Goal: Task Accomplishment & Management: Manage account settings

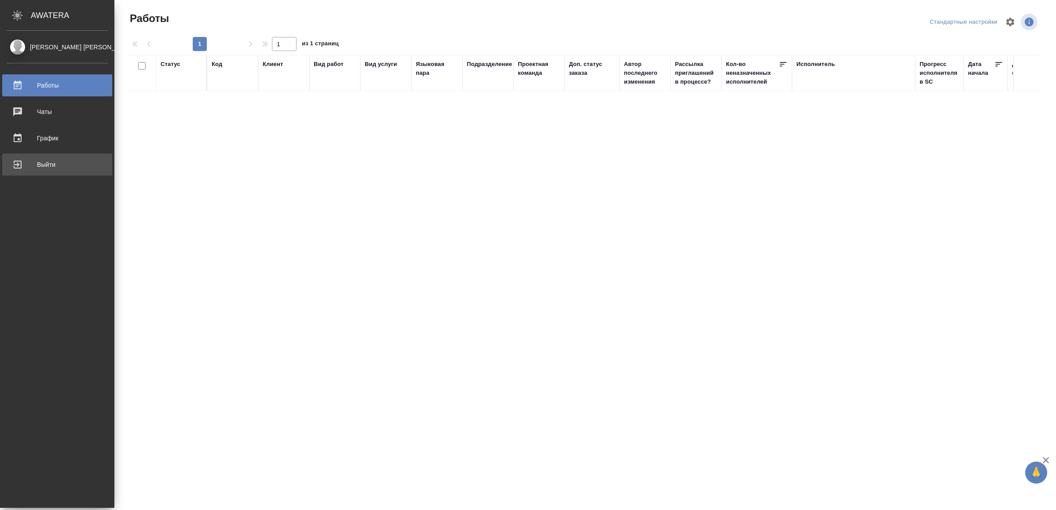
click at [28, 166] on div "Выйти" at bounding box center [57, 164] width 101 height 13
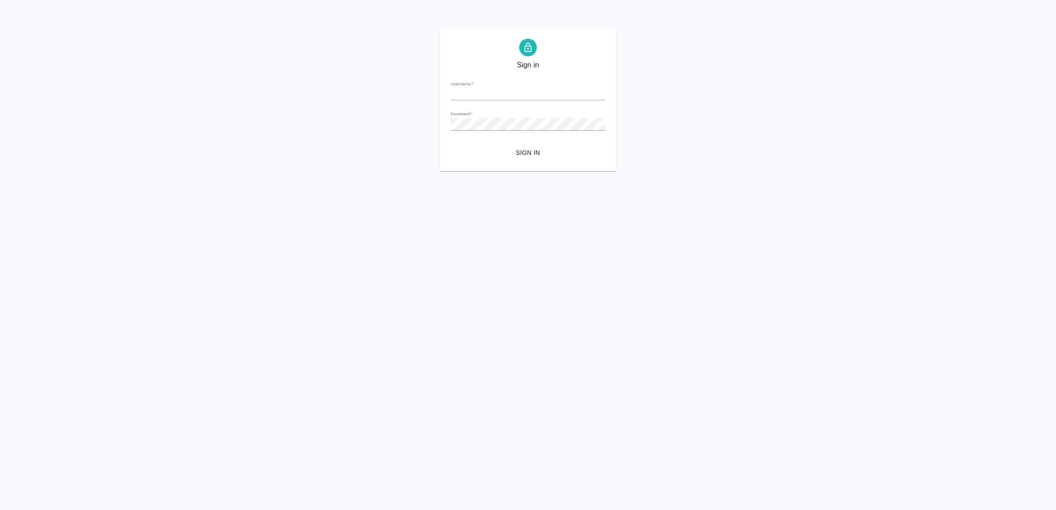
type input "v.yamkovenko@awatera.com"
click at [511, 157] on span "Sign in" at bounding box center [527, 152] width 141 height 11
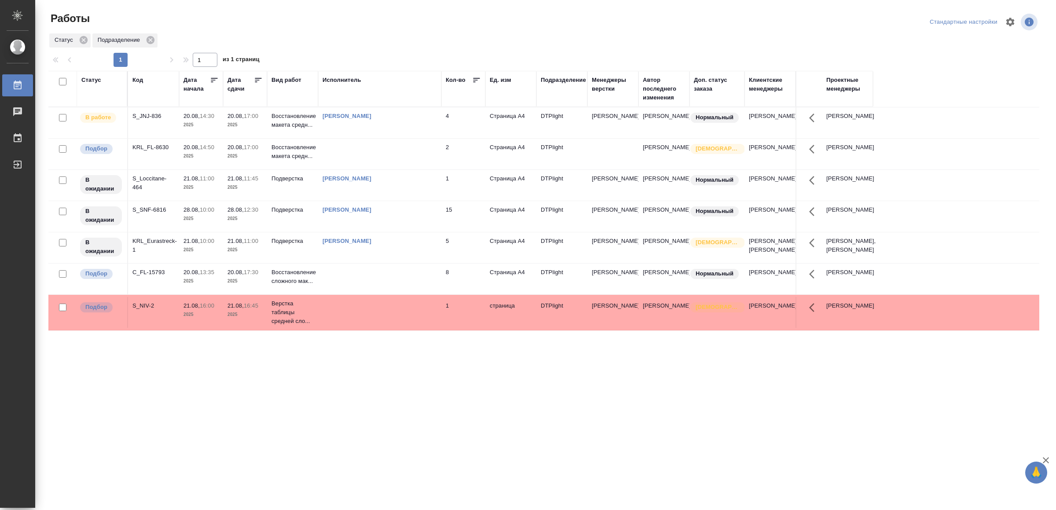
drag, startPoint x: 355, startPoint y: 438, endPoint x: 346, endPoint y: 424, distance: 17.2
click at [355, 438] on div ".cls-1 fill:#fff; AWATERA Yamkovenko Vera Работы 0 Чаты График Выйти Работы Ста…" at bounding box center [528, 255] width 1056 height 510
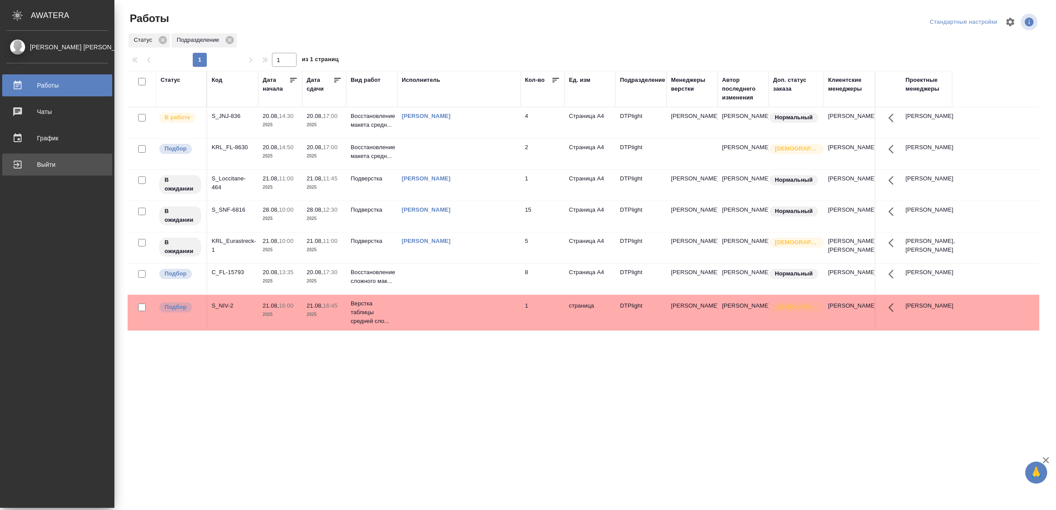
click at [75, 168] on div "Выйти" at bounding box center [57, 164] width 101 height 13
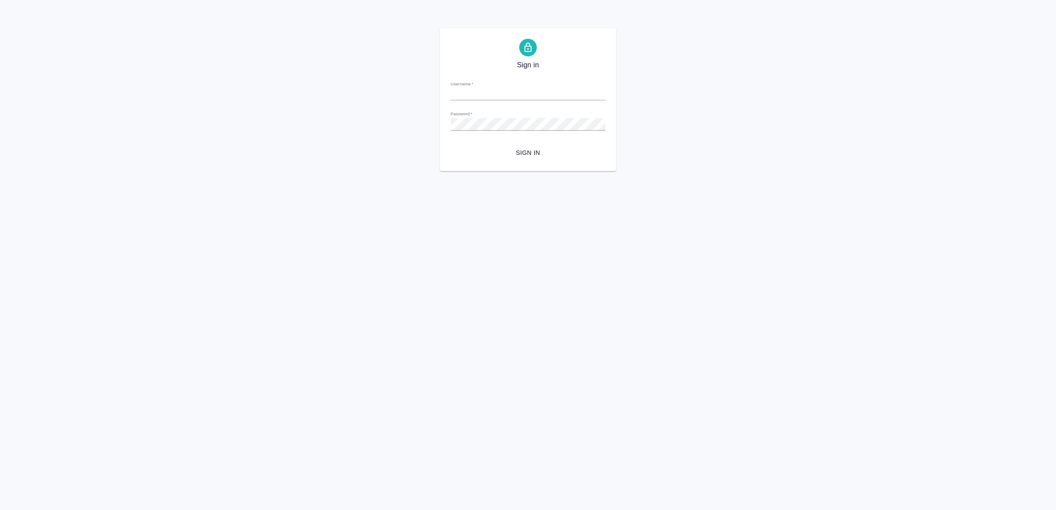
type input "[EMAIL_ADDRESS][DOMAIN_NAME]"
click at [536, 158] on button "Sign in" at bounding box center [527, 153] width 155 height 16
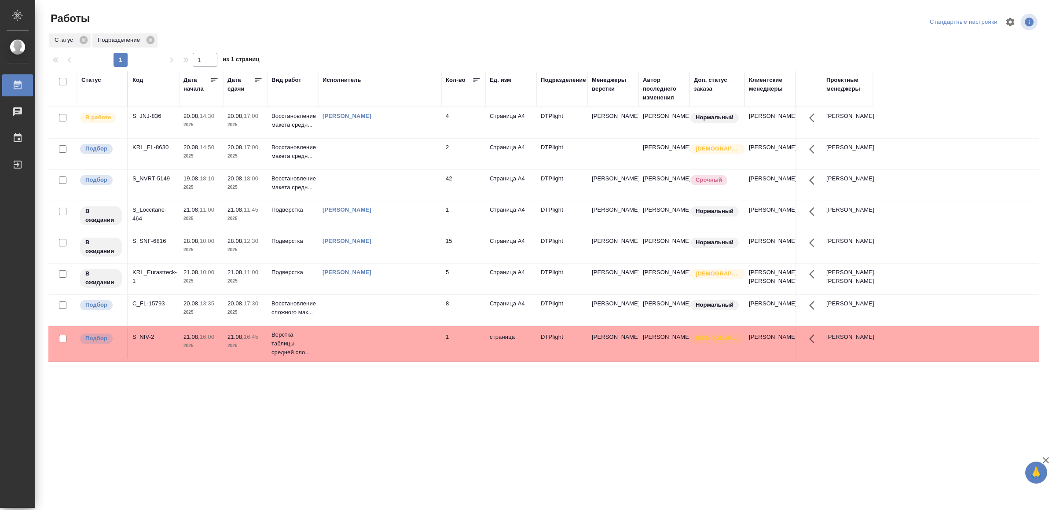
click at [373, 138] on td at bounding box center [379, 122] width 123 height 31
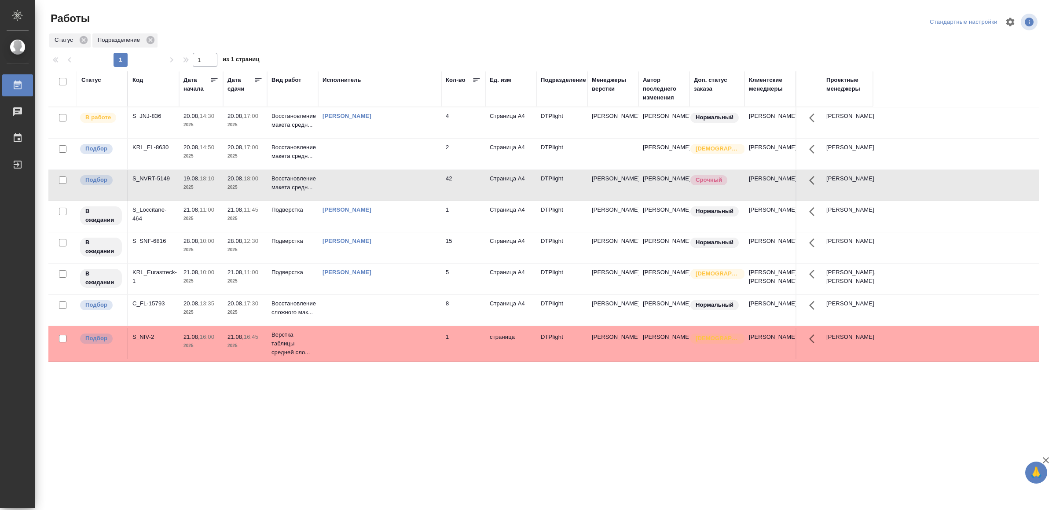
click at [373, 138] on td at bounding box center [379, 122] width 123 height 31
click at [392, 121] on div "[PERSON_NAME]" at bounding box center [379, 116] width 114 height 9
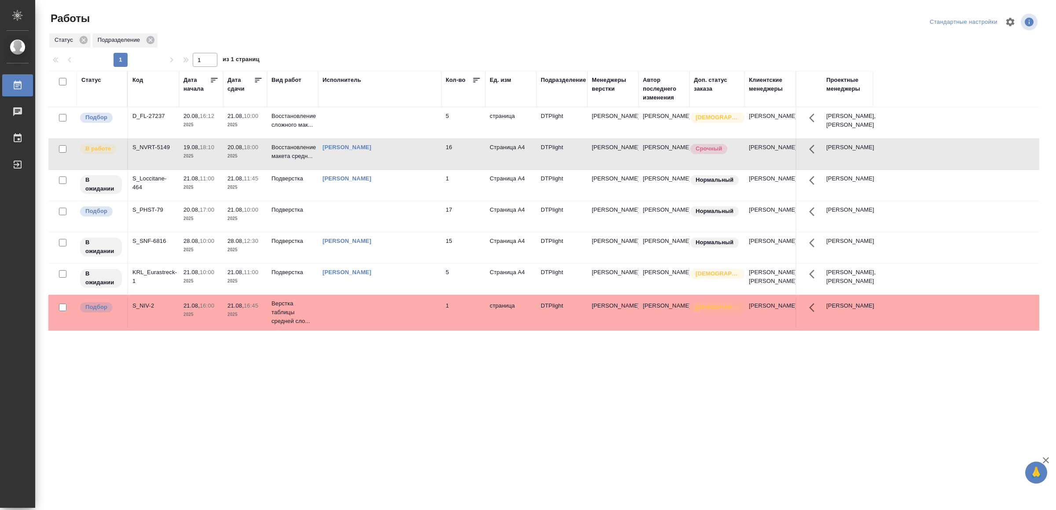
click at [400, 112] on div "[PERSON_NAME]" at bounding box center [379, 112] width 114 height 0
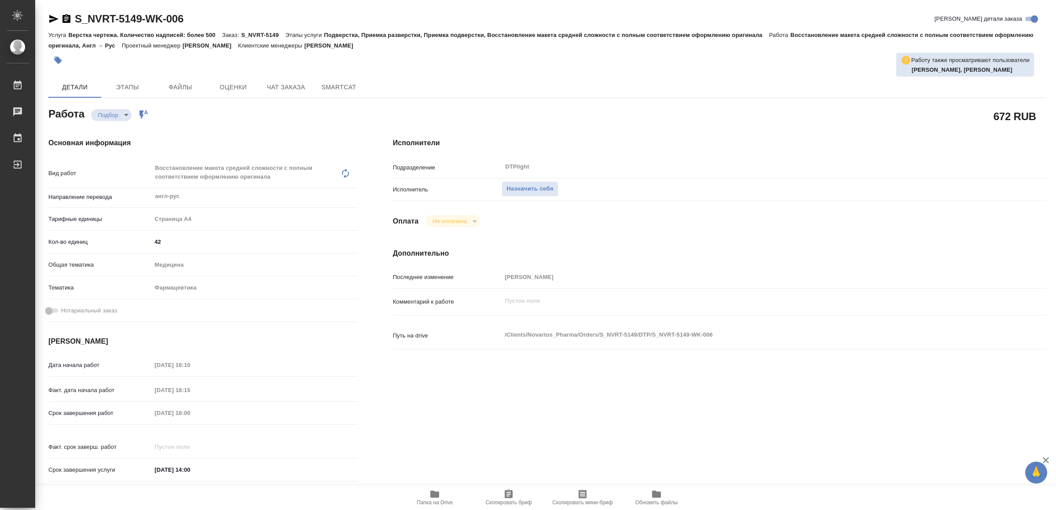
click at [439, 497] on icon "button" at bounding box center [434, 494] width 11 height 11
click at [443, 497] on span "Папка на Drive" at bounding box center [434, 497] width 63 height 17
click at [540, 188] on span "Назначить себя" at bounding box center [529, 189] width 47 height 10
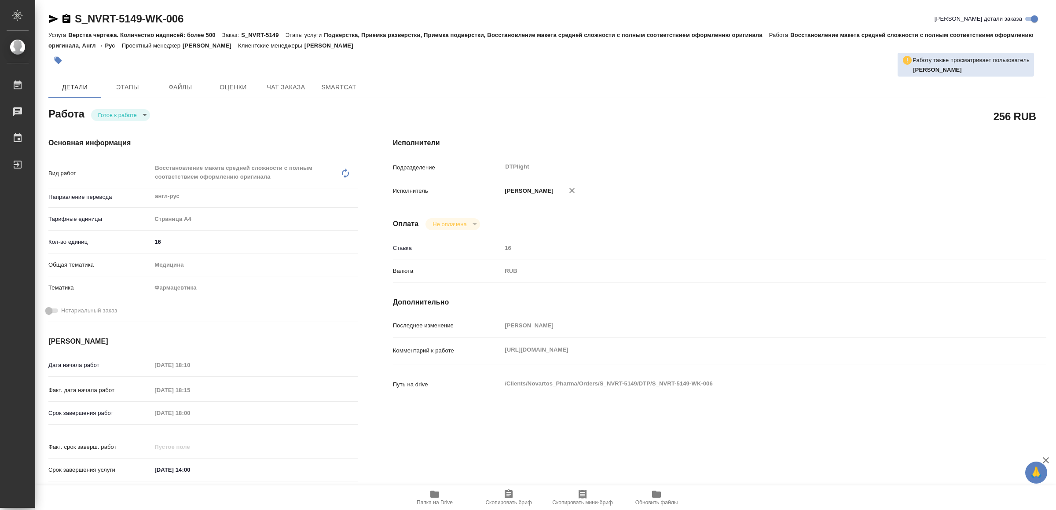
click at [51, 18] on icon "button" at bounding box center [53, 19] width 9 height 8
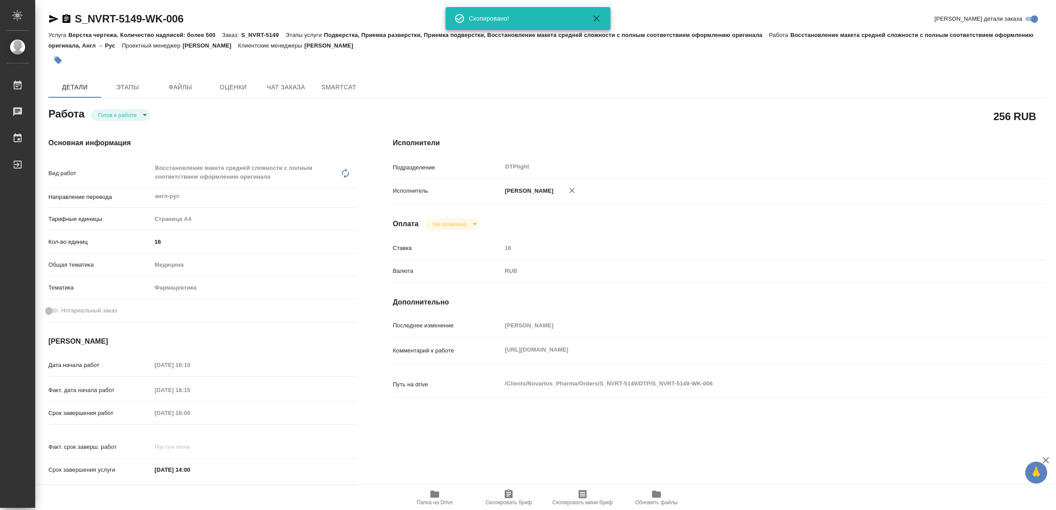
click at [132, 111] on body "🙏 .cls-1 fill:#fff; AWATERA Yamkovenko Vera Работы 0 Чаты График Выйти S_NVRT-5…" at bounding box center [528, 255] width 1056 height 510
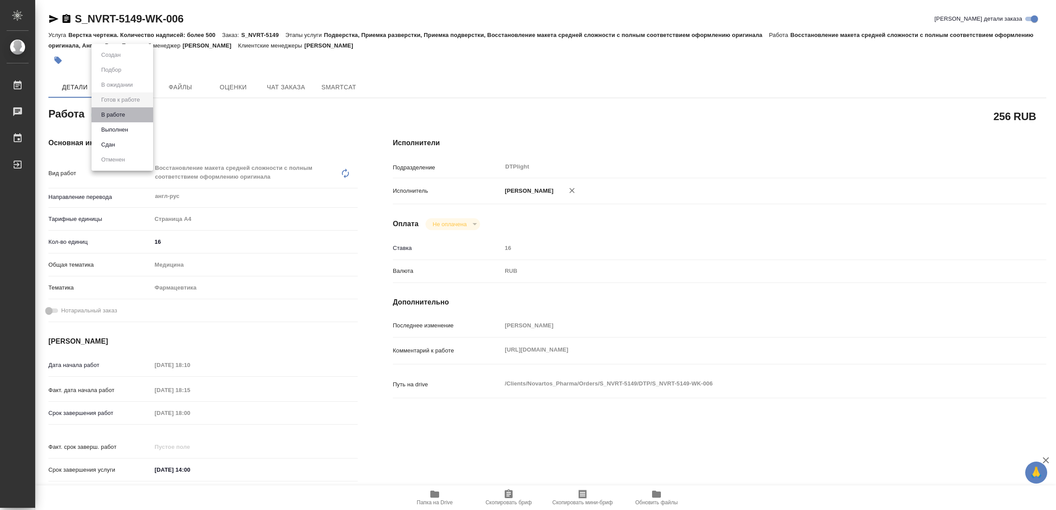
click at [132, 111] on li "В работе" at bounding box center [122, 114] width 62 height 15
type textarea "x"
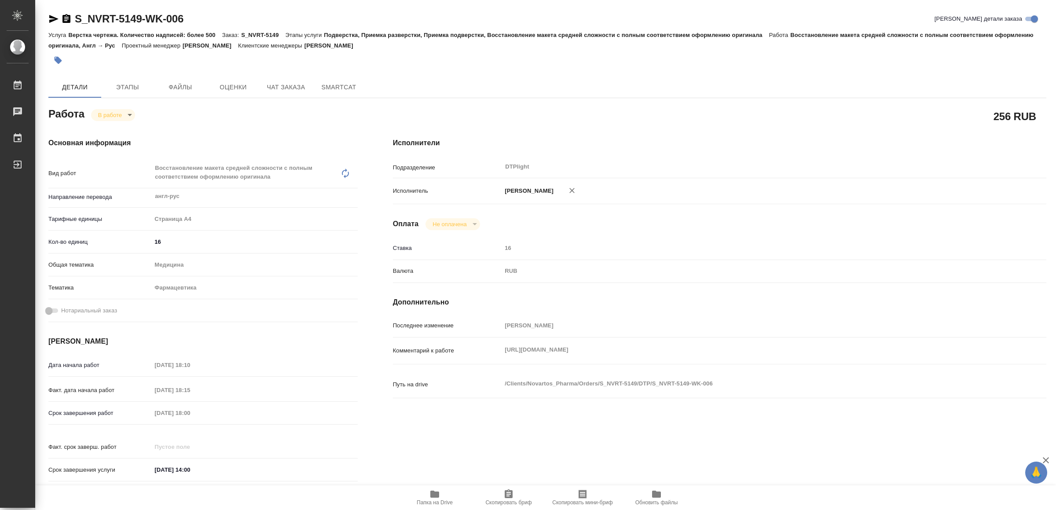
type textarea "x"
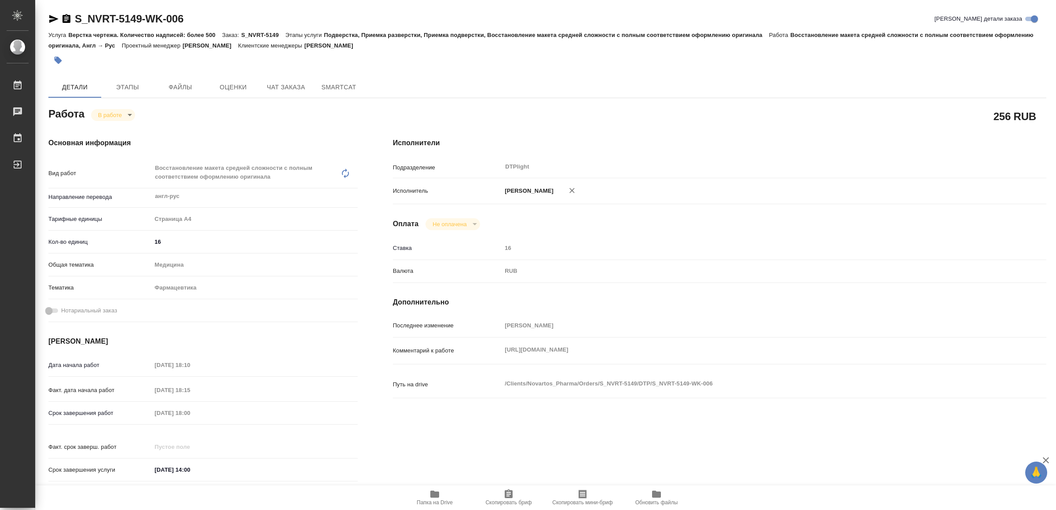
type textarea "x"
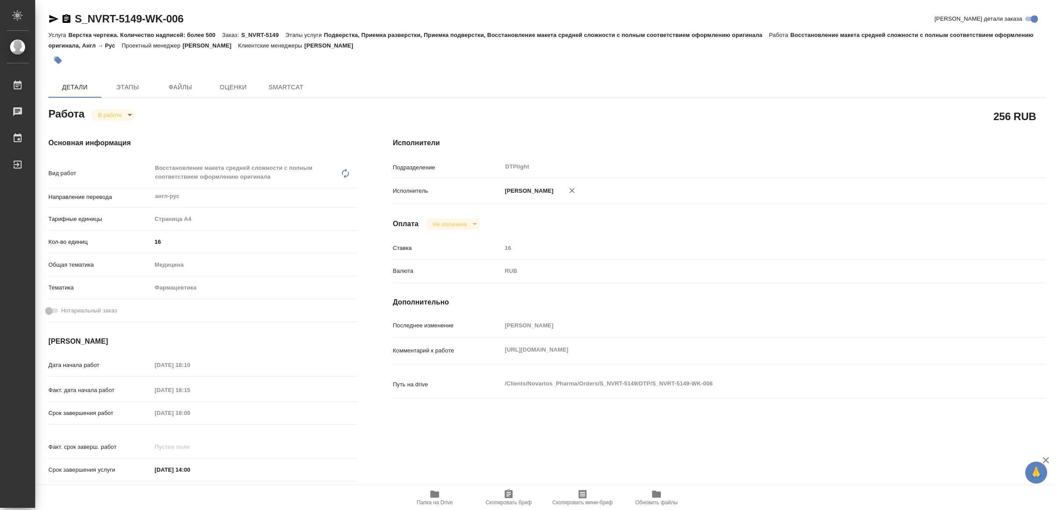
type textarea "x"
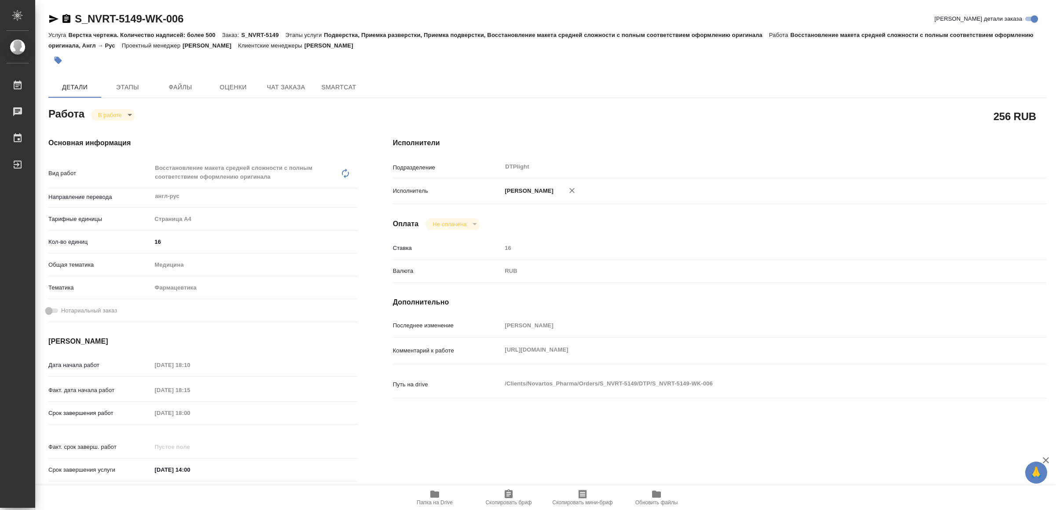
type textarea "x"
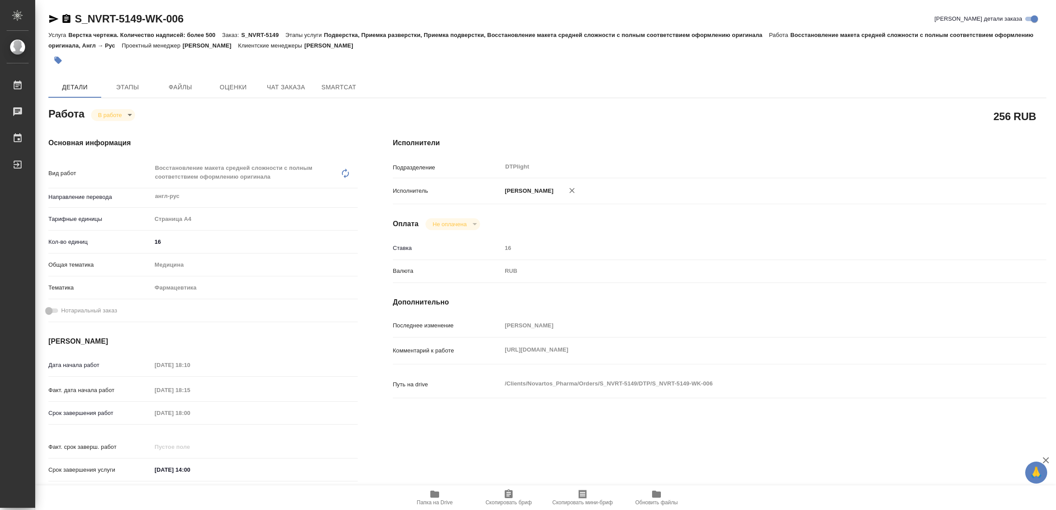
type textarea "x"
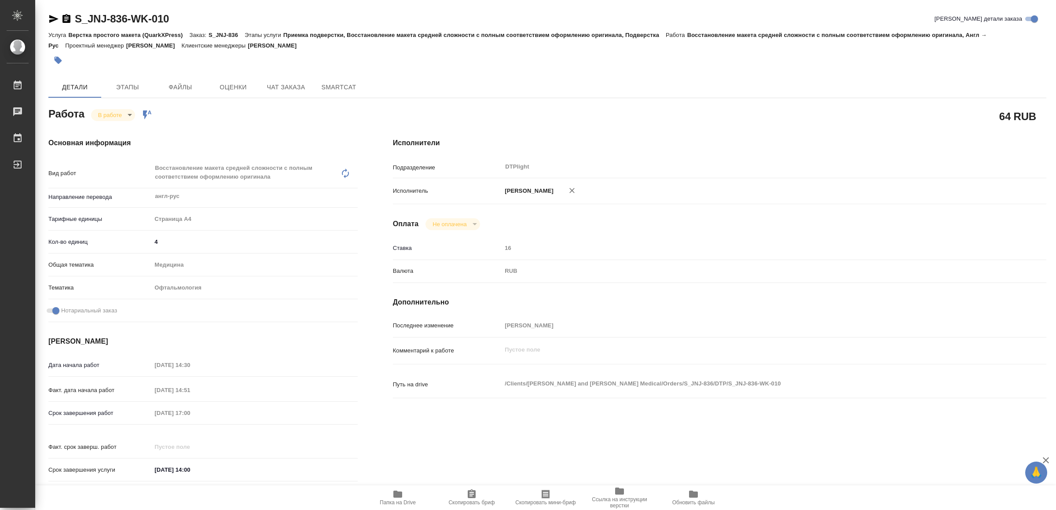
click at [400, 497] on icon "button" at bounding box center [397, 493] width 9 height 7
click at [54, 16] on icon "button" at bounding box center [53, 19] width 11 height 11
click at [115, 117] on body "🙏 .cls-1 fill:#fff; AWATERA Yamkovenko Vera Работы 0 Чаты График Выйти S_JNJ-83…" at bounding box center [528, 255] width 1056 height 510
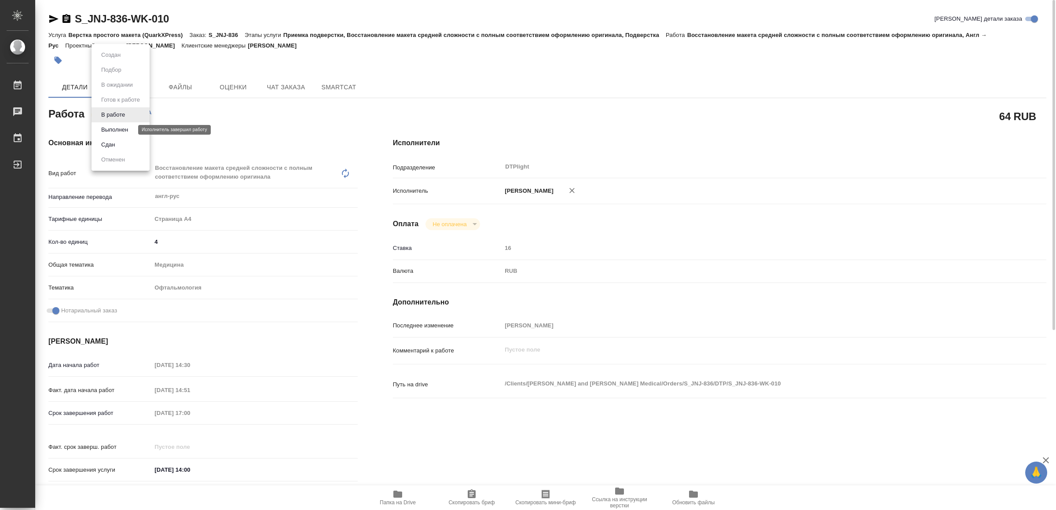
click at [123, 128] on button "Выполнен" at bounding box center [115, 130] width 32 height 10
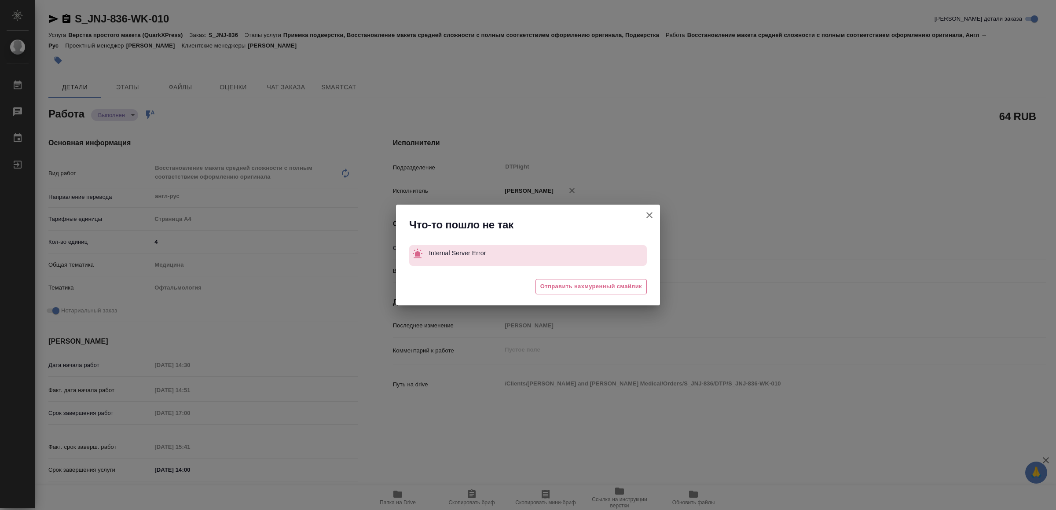
type textarea "x"
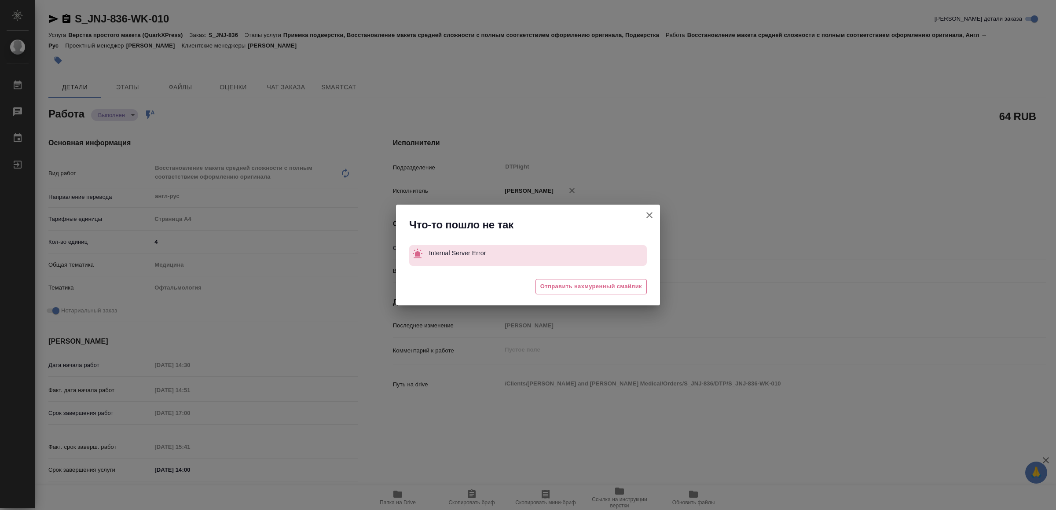
click at [648, 211] on icon "button" at bounding box center [649, 215] width 11 height 11
type textarea "x"
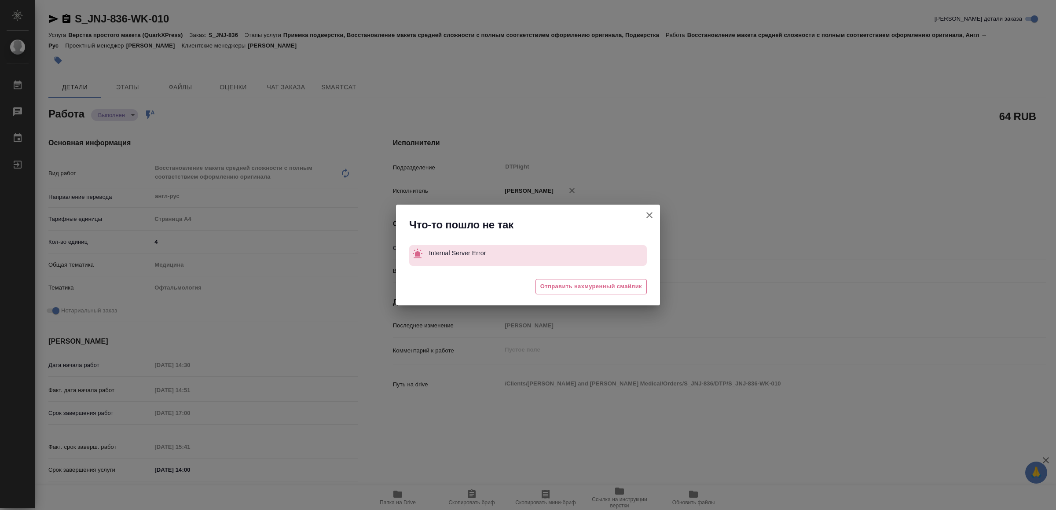
type textarea "x"
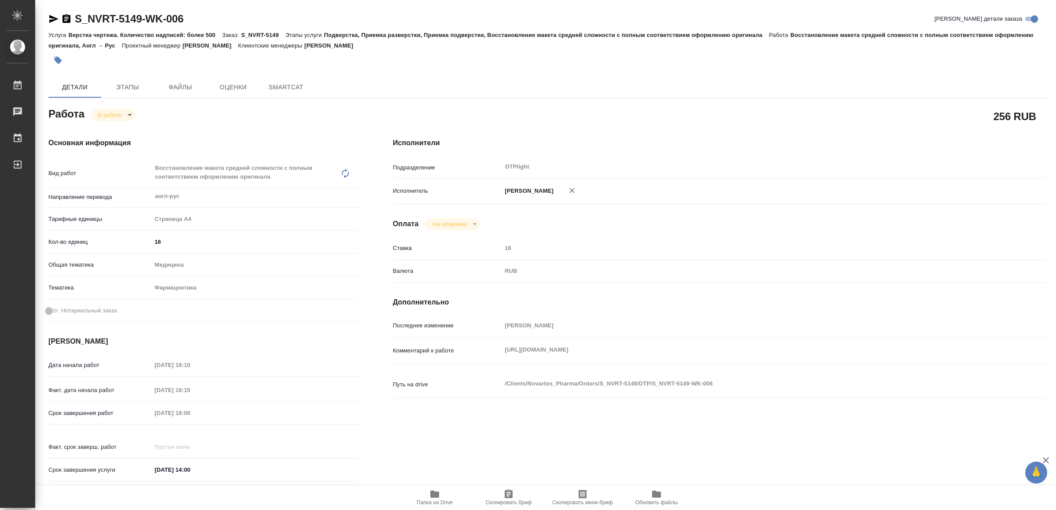
click at [435, 495] on icon "button" at bounding box center [434, 493] width 9 height 7
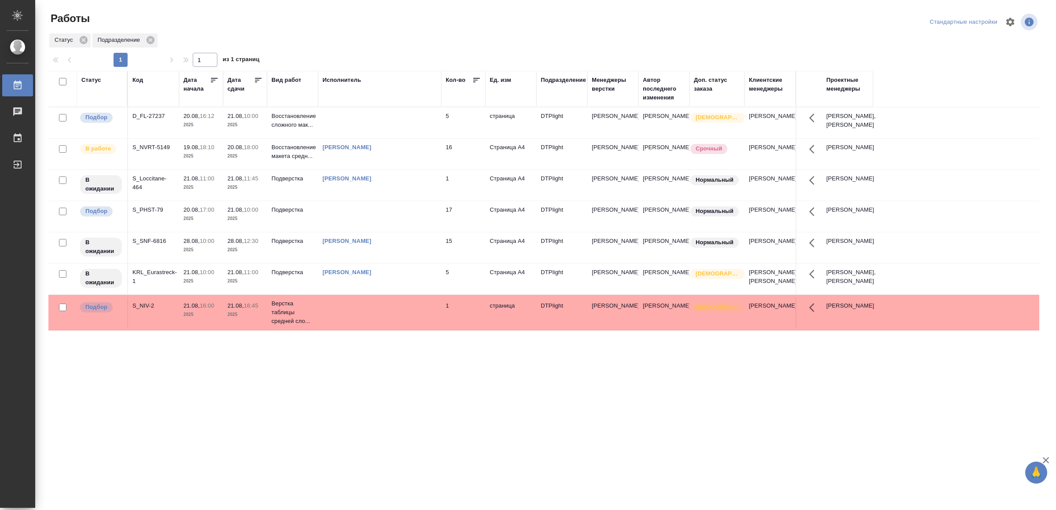
click at [353, 126] on td at bounding box center [379, 122] width 123 height 31
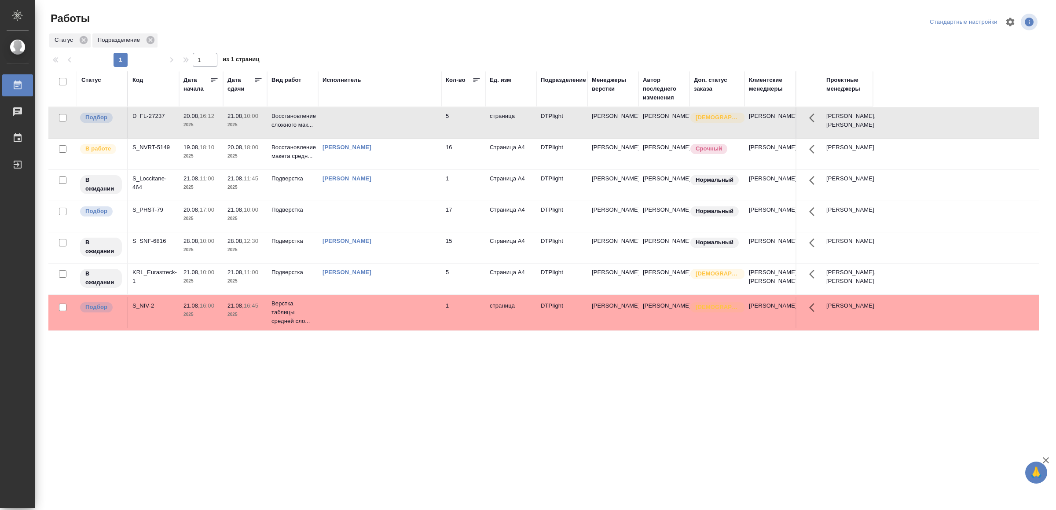
click at [353, 126] on td at bounding box center [379, 122] width 123 height 31
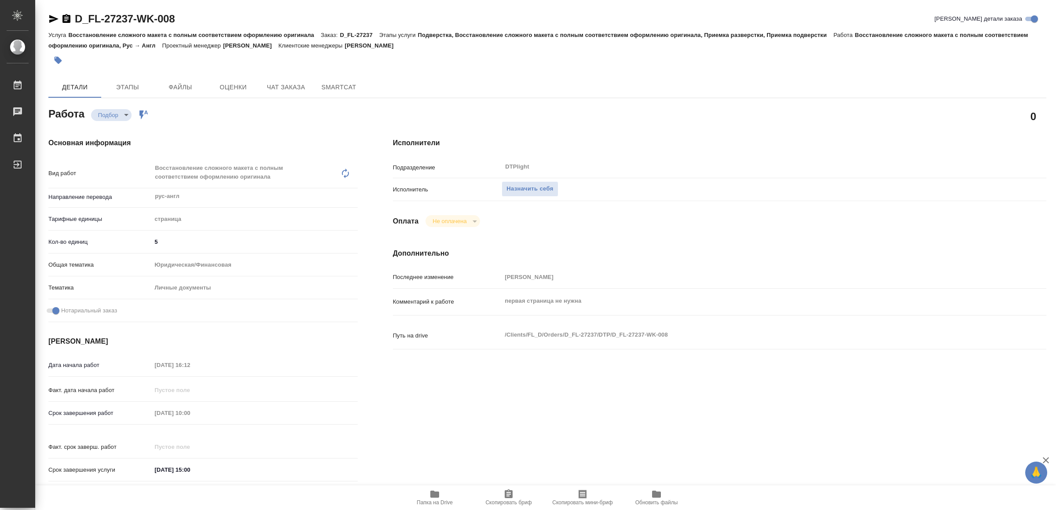
click at [441, 490] on span "Папка на Drive" at bounding box center [434, 497] width 63 height 17
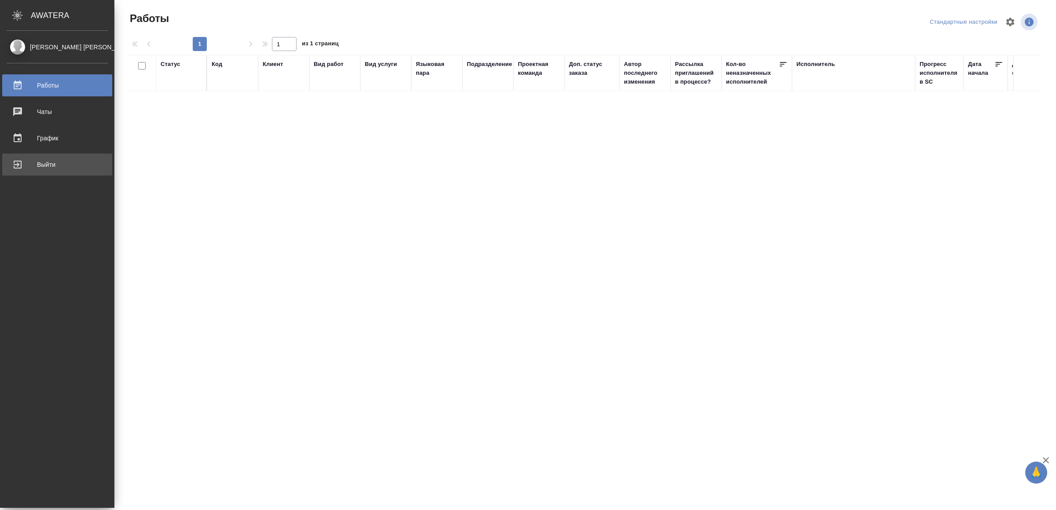
drag, startPoint x: 22, startPoint y: 165, endPoint x: 301, endPoint y: 169, distance: 279.8
click at [22, 166] on div "Выйти" at bounding box center [57, 164] width 101 height 13
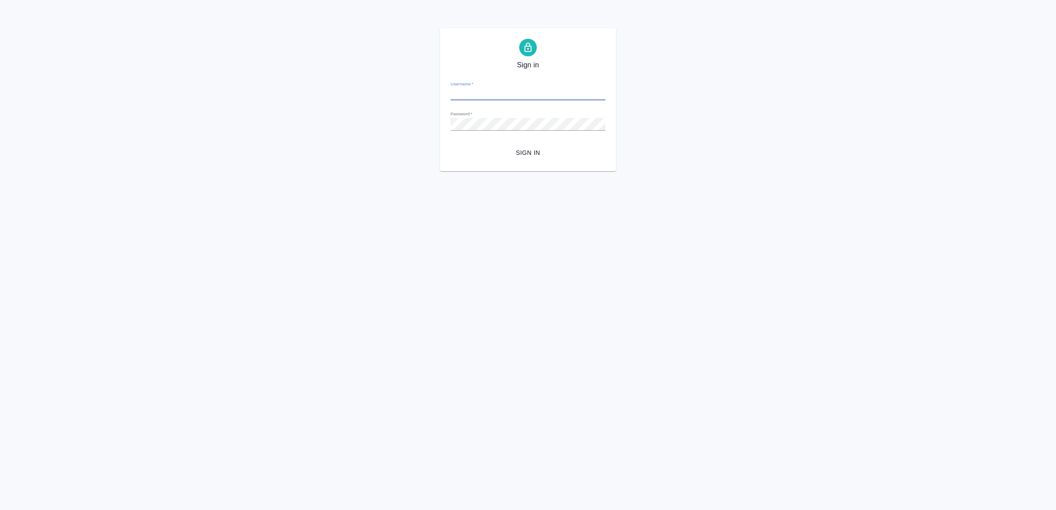
type input "[EMAIL_ADDRESS][DOMAIN_NAME]"
click at [484, 159] on button "Sign in" at bounding box center [527, 153] width 155 height 16
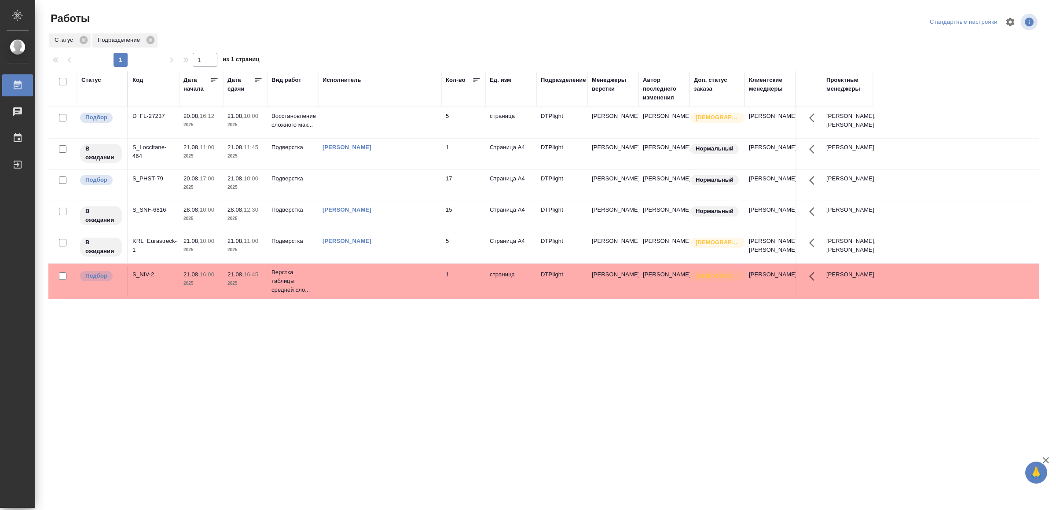
click at [353, 138] on td at bounding box center [379, 122] width 123 height 31
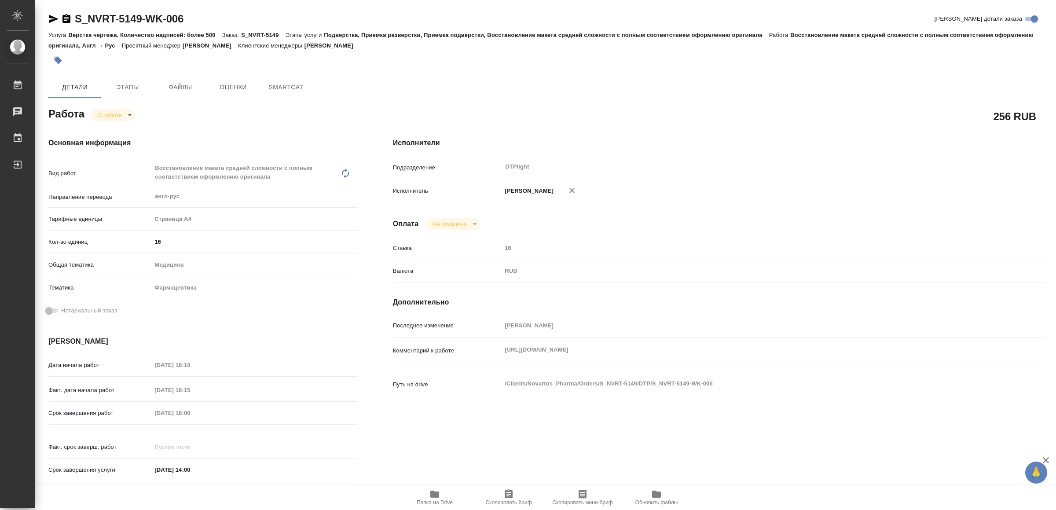
type textarea "x"
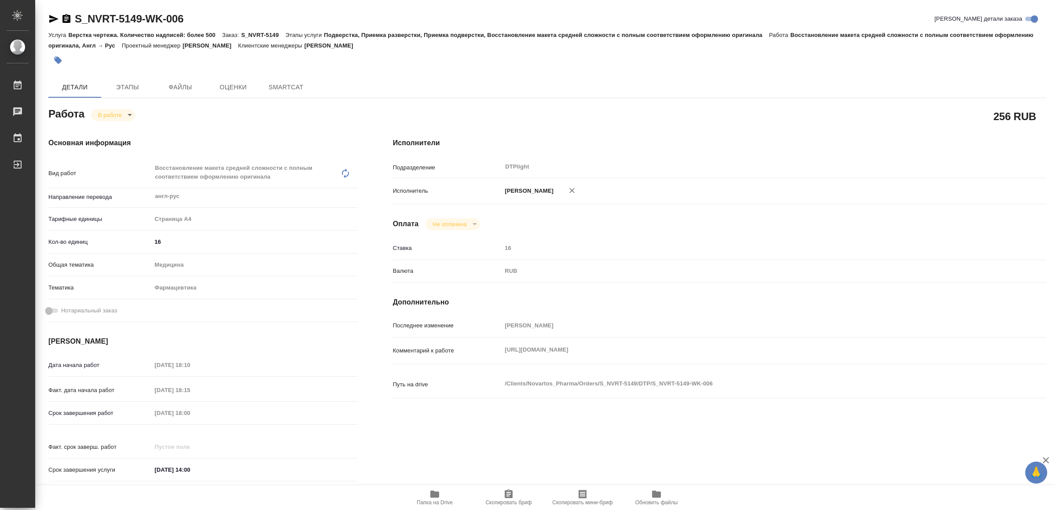
scroll to position [249, 0]
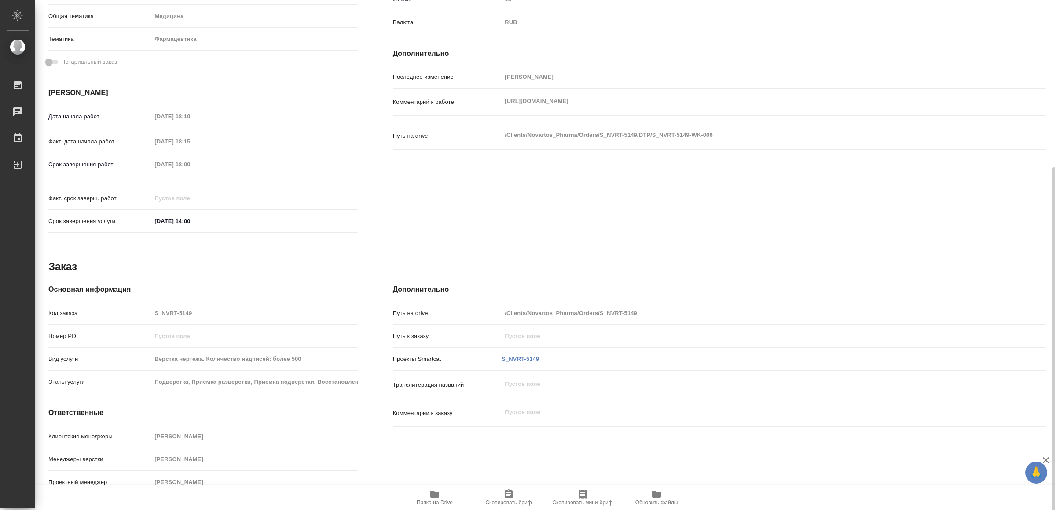
type textarea "x"
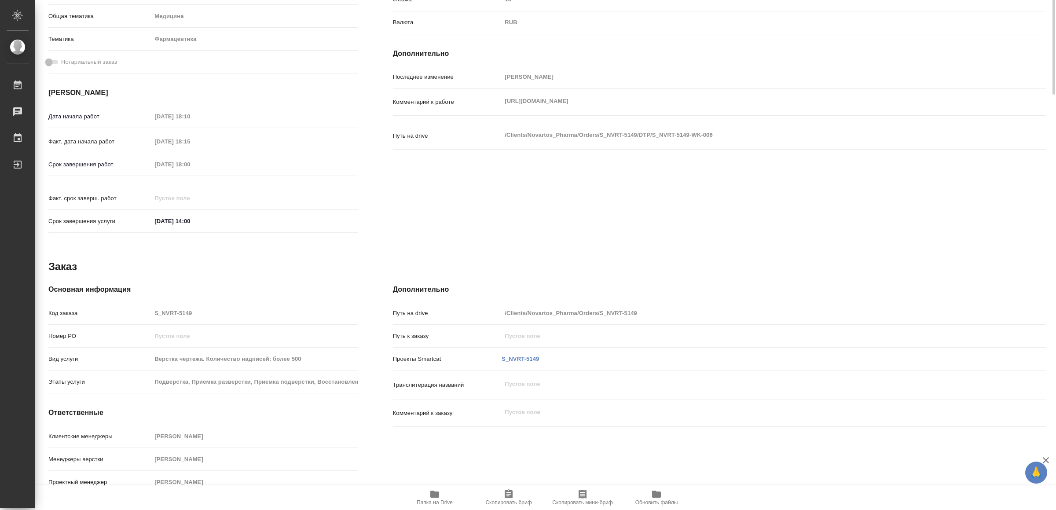
scroll to position [0, 0]
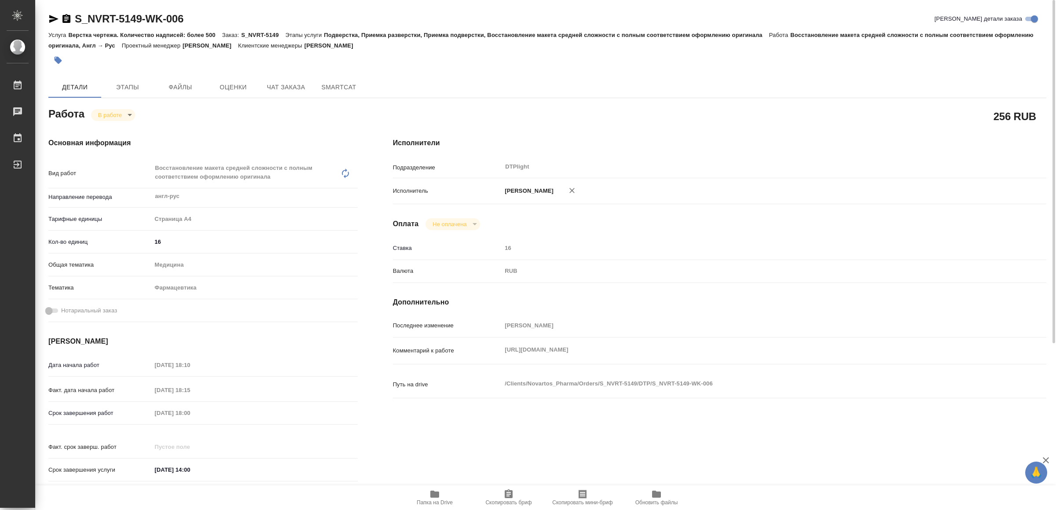
type textarea "x"
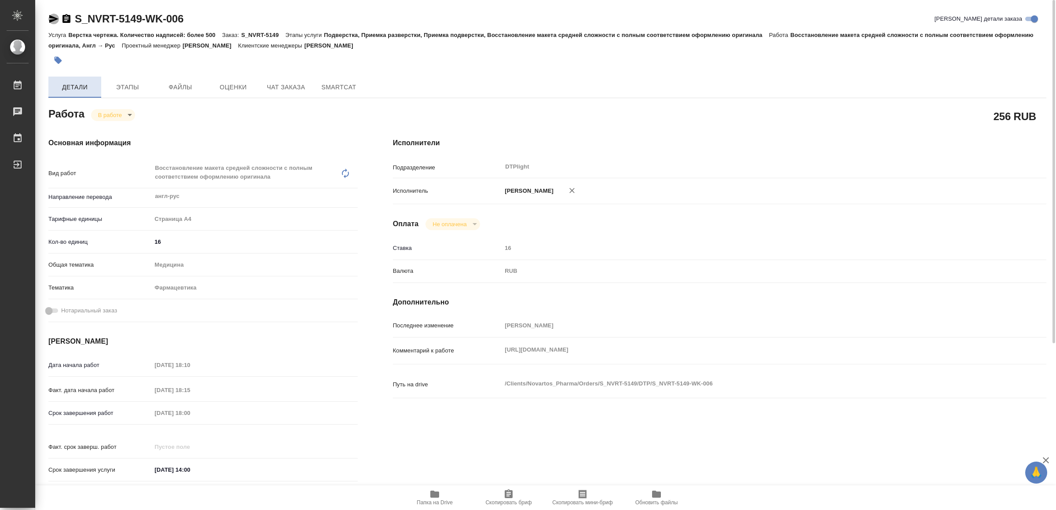
drag, startPoint x: 53, startPoint y: 17, endPoint x: 100, endPoint y: 78, distance: 77.2
click at [53, 18] on icon "button" at bounding box center [53, 19] width 9 height 8
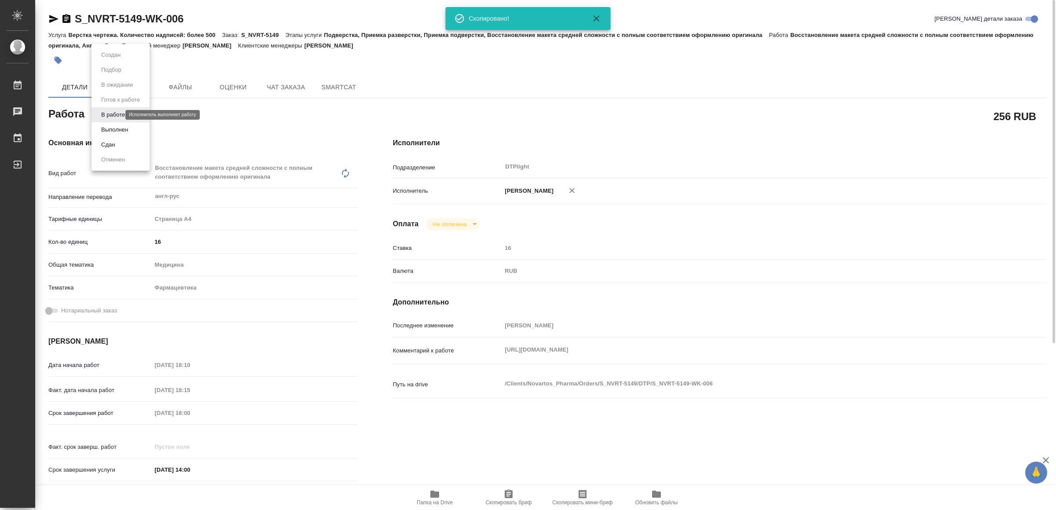
click at [117, 114] on body "🙏 .cls-1 fill:#fff; AWATERA Yamkovenko Vera Работы 0 Чаты График Выйти S_NVRT-5…" at bounding box center [528, 255] width 1056 height 510
click at [121, 125] on button "Выполнен" at bounding box center [115, 130] width 32 height 10
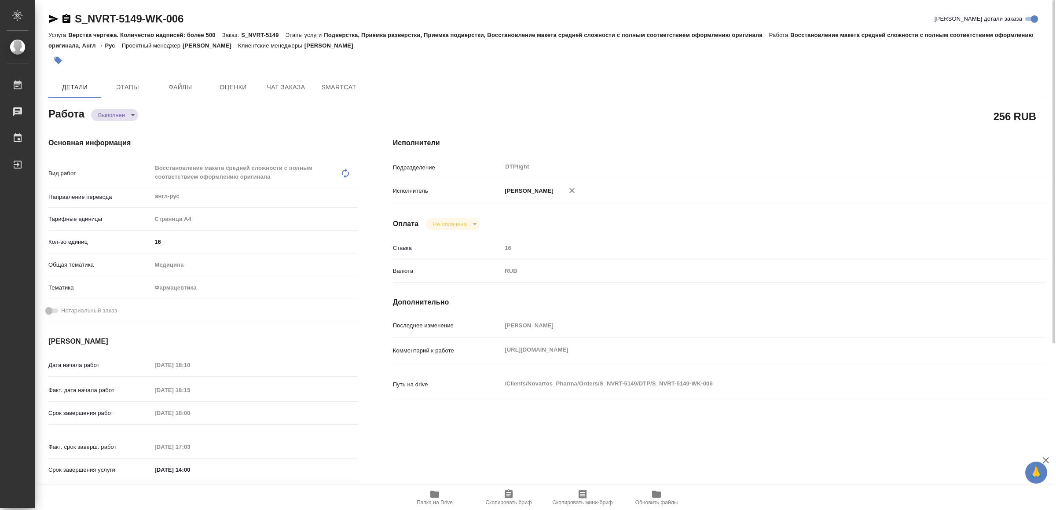
type textarea "x"
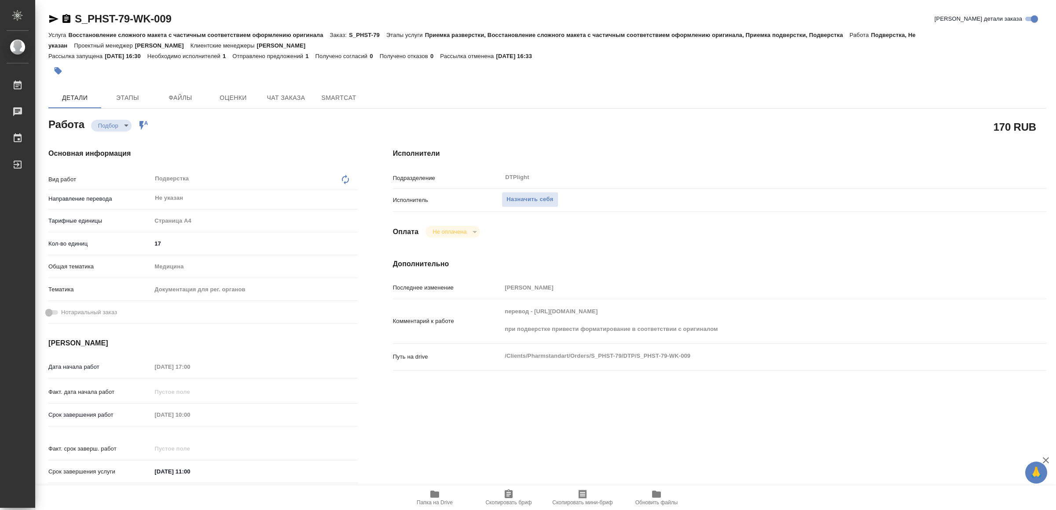
click at [433, 490] on icon "button" at bounding box center [434, 494] width 11 height 11
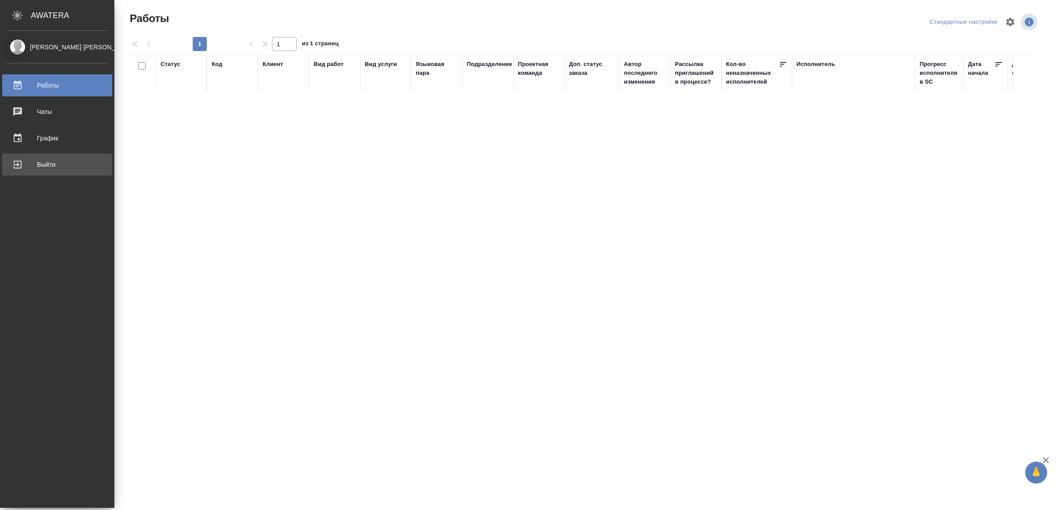
click at [28, 163] on div "Выйти" at bounding box center [57, 164] width 101 height 13
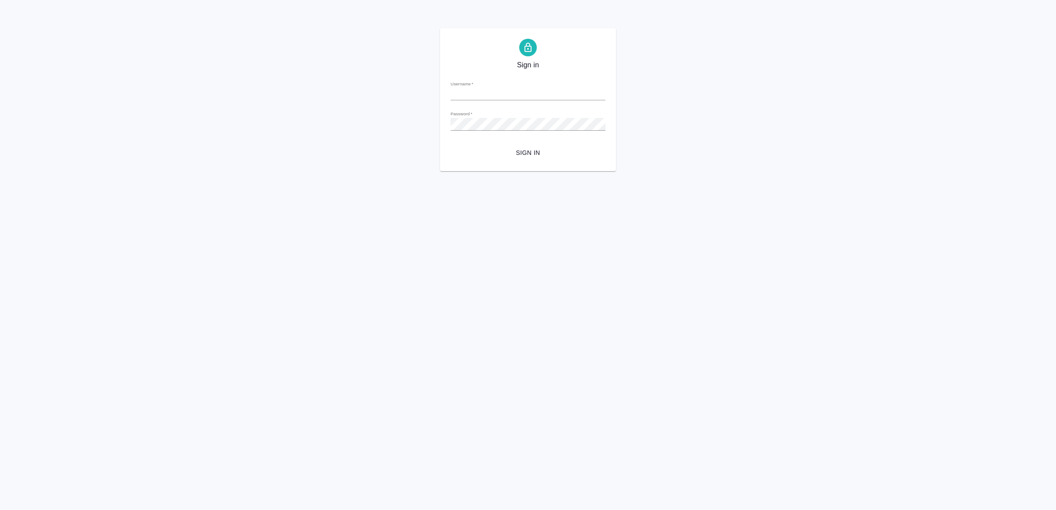
type input "[EMAIL_ADDRESS][DOMAIN_NAME]"
click at [520, 156] on span "Sign in" at bounding box center [527, 152] width 141 height 11
